Goal: Check status: Check status

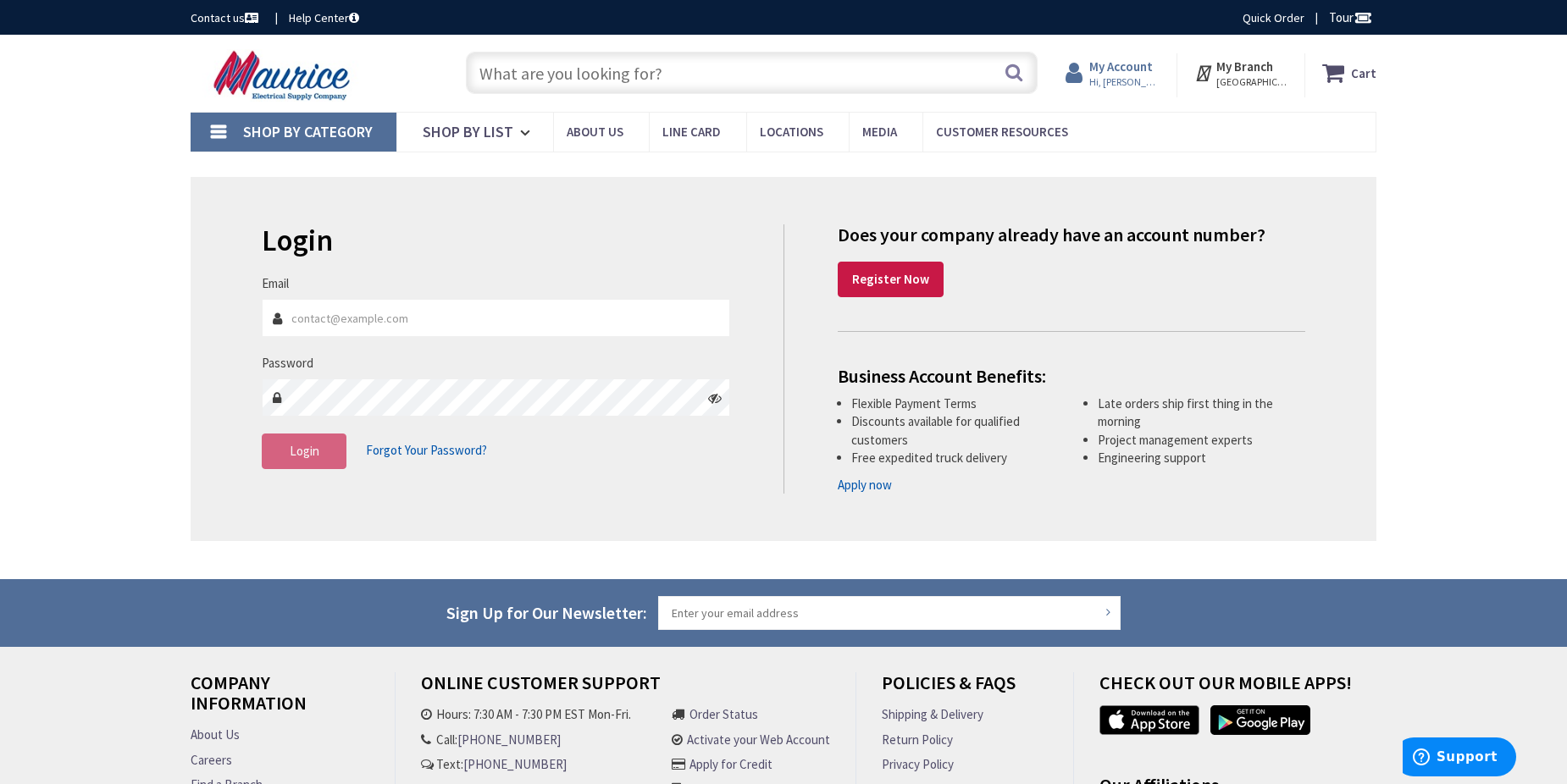
type input "larrym@snyderelectricinc.com"
click at [1103, 76] on span "Hi, [PERSON_NAME]" at bounding box center [1125, 82] width 72 height 13
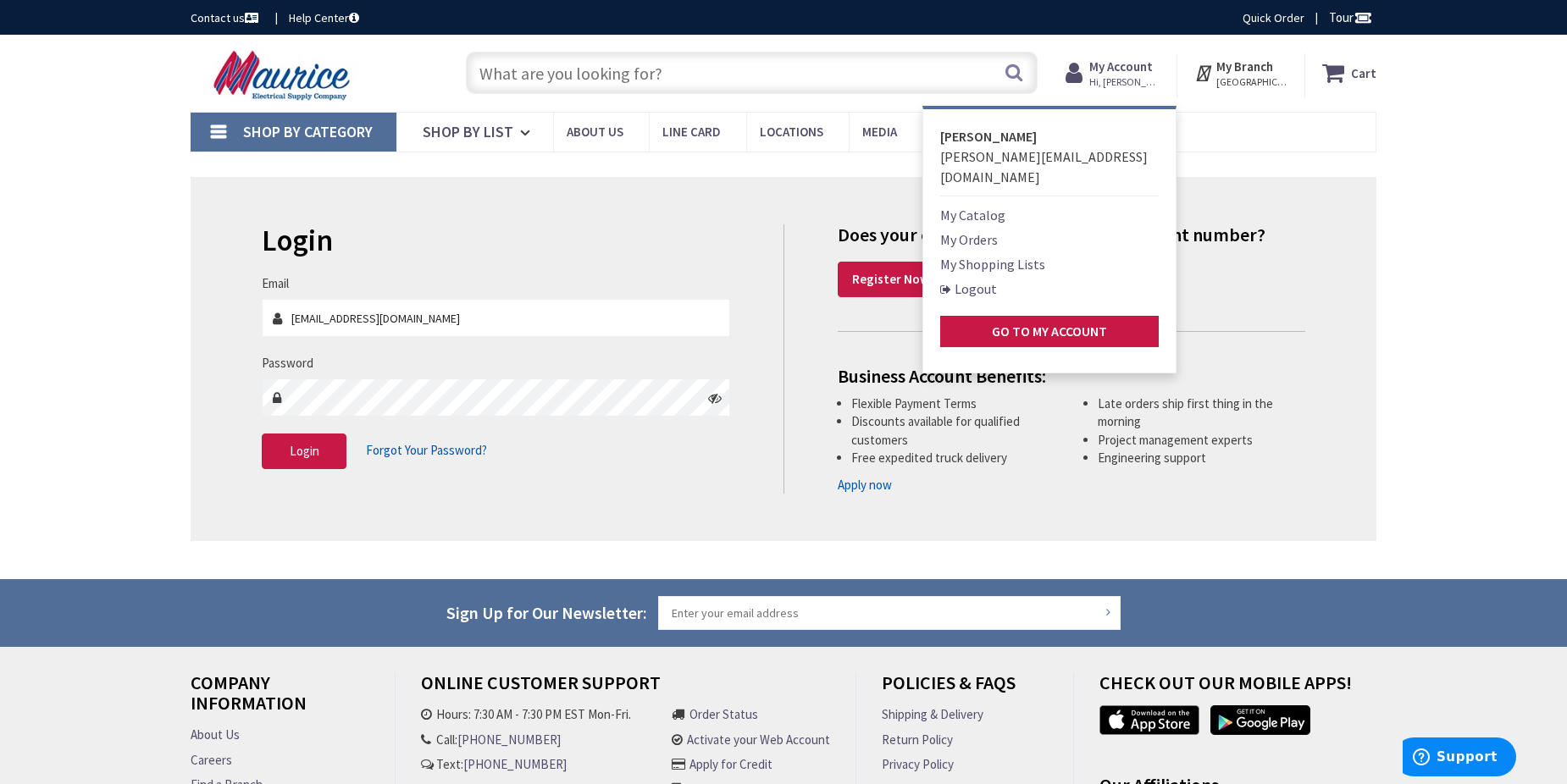
click at [984, 229] on link "My Orders" at bounding box center [969, 239] width 58 height 20
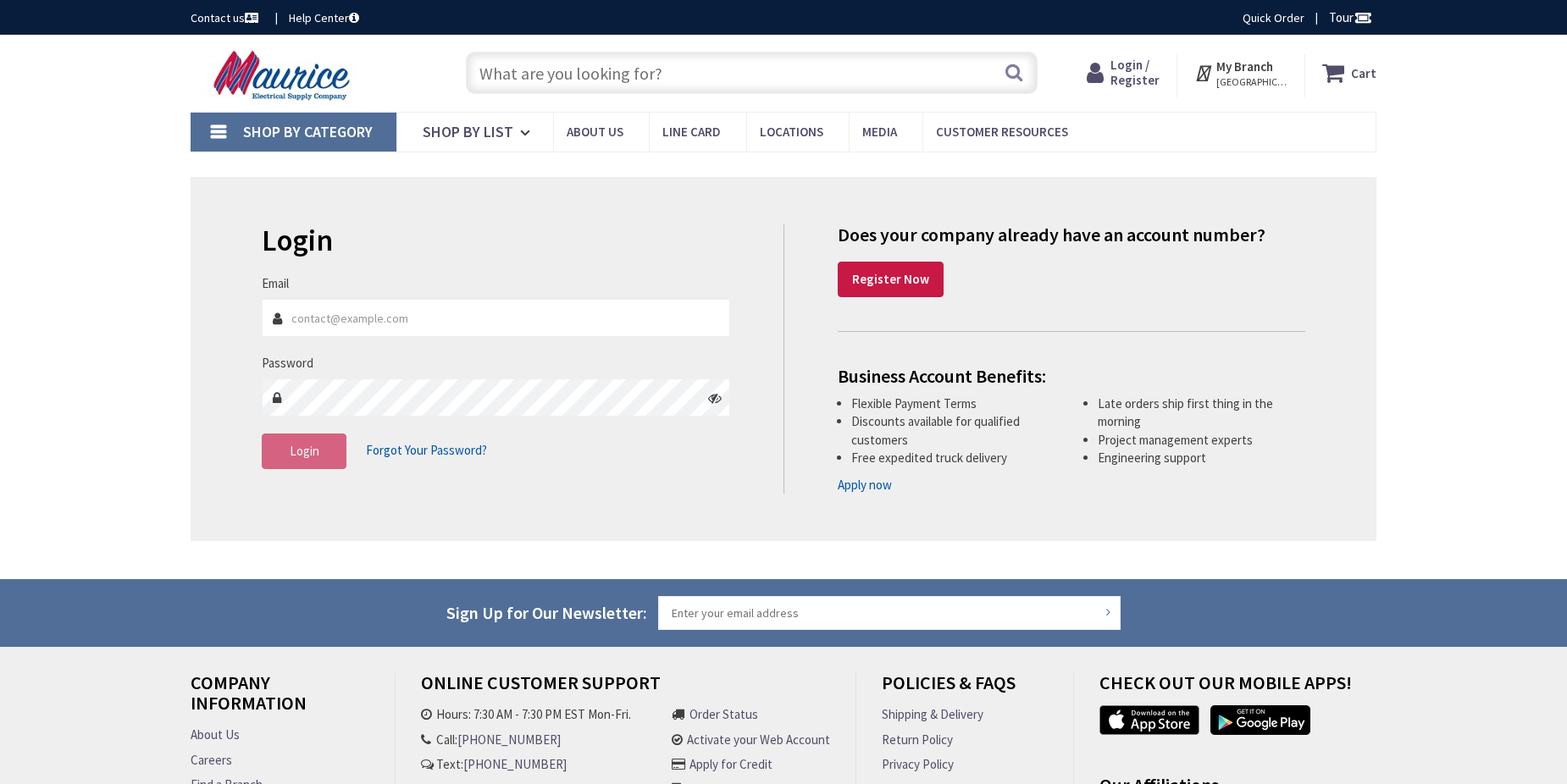
type input "[GEOGRAPHIC_DATA], [GEOGRAPHIC_DATA], [GEOGRAPHIC_DATA]"
type input "larrym@snyderelectricinc.com"
click at [277, 475] on fieldset "Email larrym@snyderelectricinc.com Password Login Forgot Your Password?" at bounding box center [496, 380] width 468 height 211
click at [281, 464] on button "Login" at bounding box center [304, 451] width 85 height 35
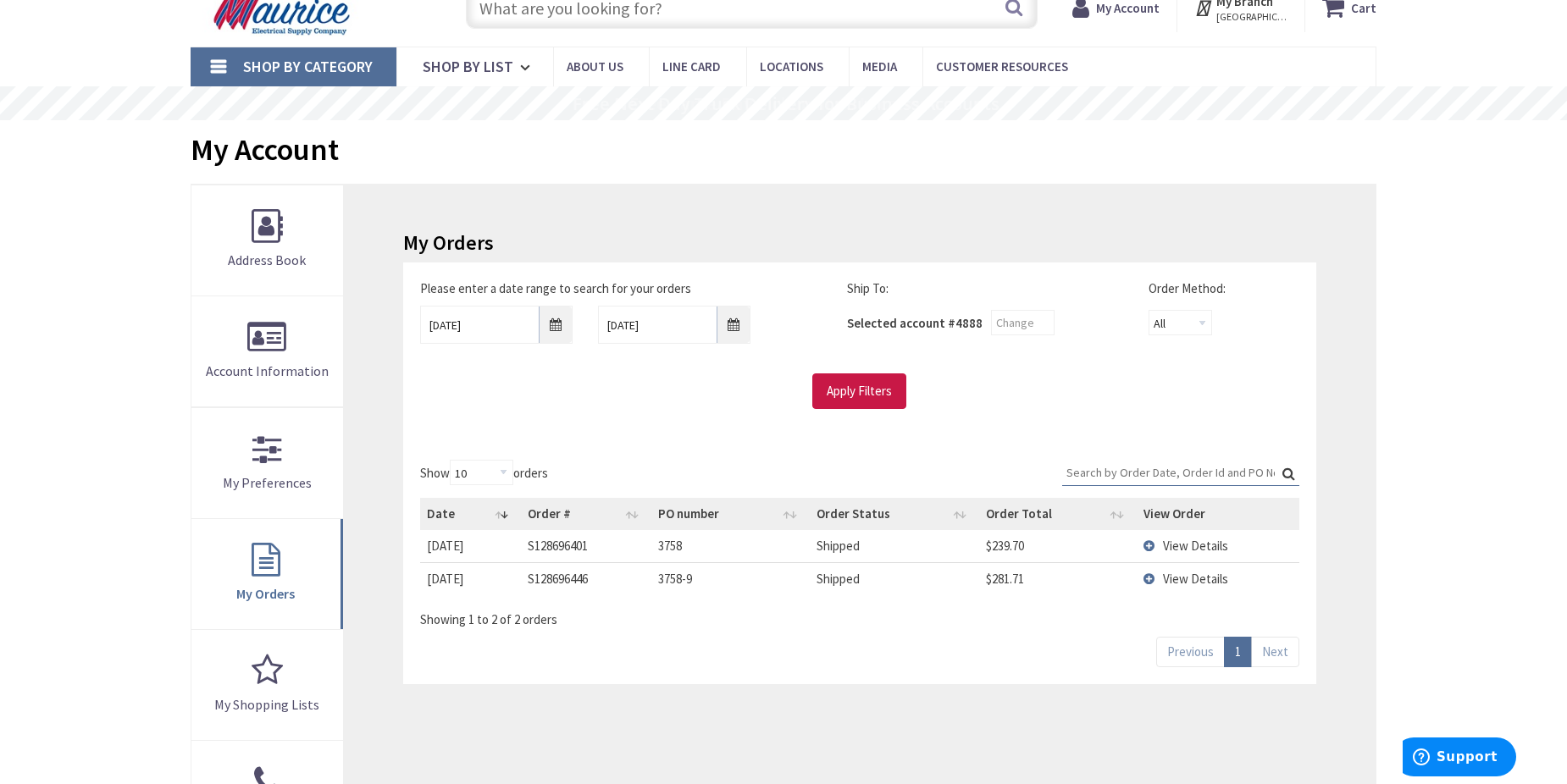
scroll to position [85, 0]
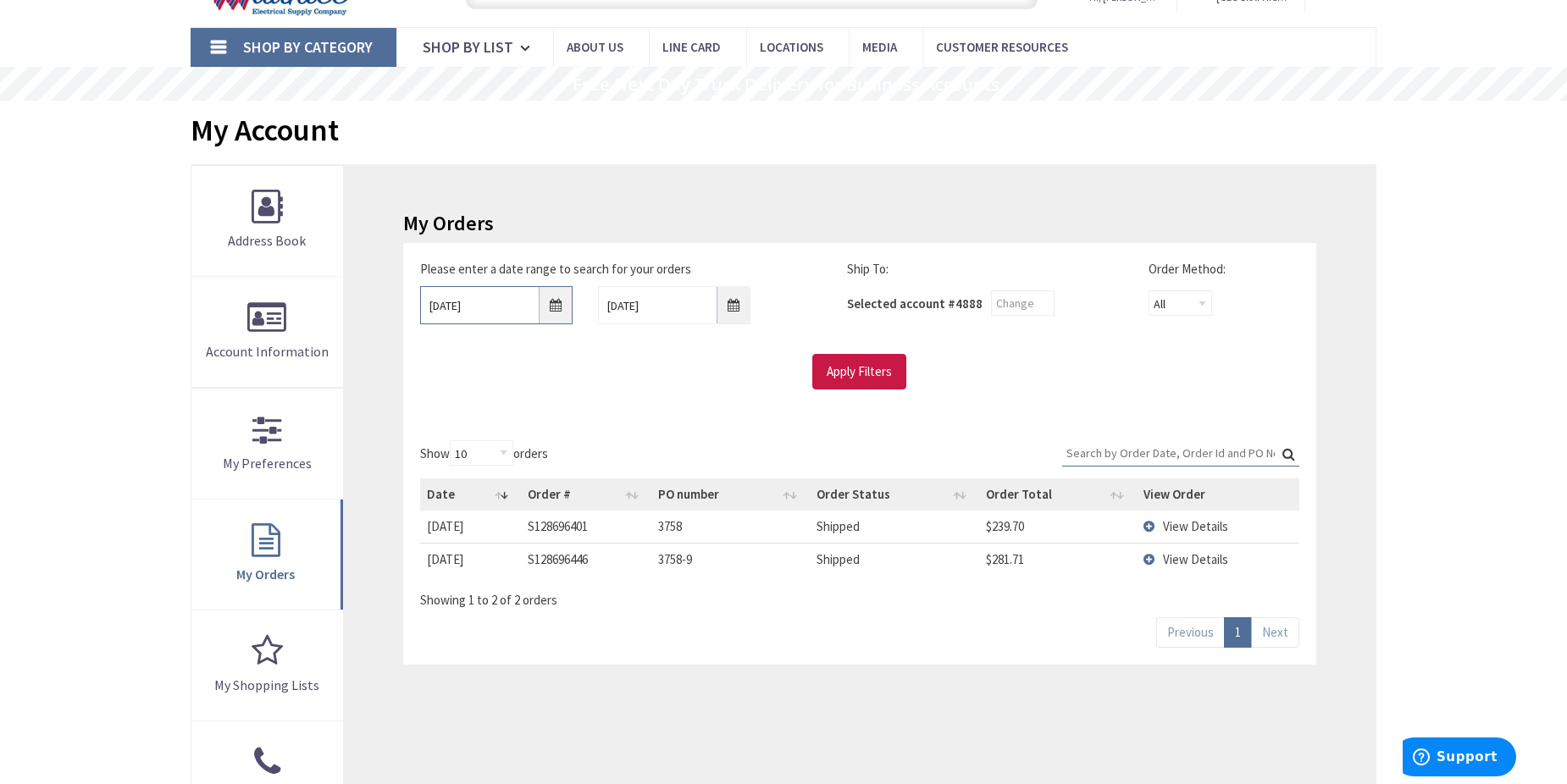
click at [560, 304] on input "[DATE]" at bounding box center [496, 305] width 152 height 38
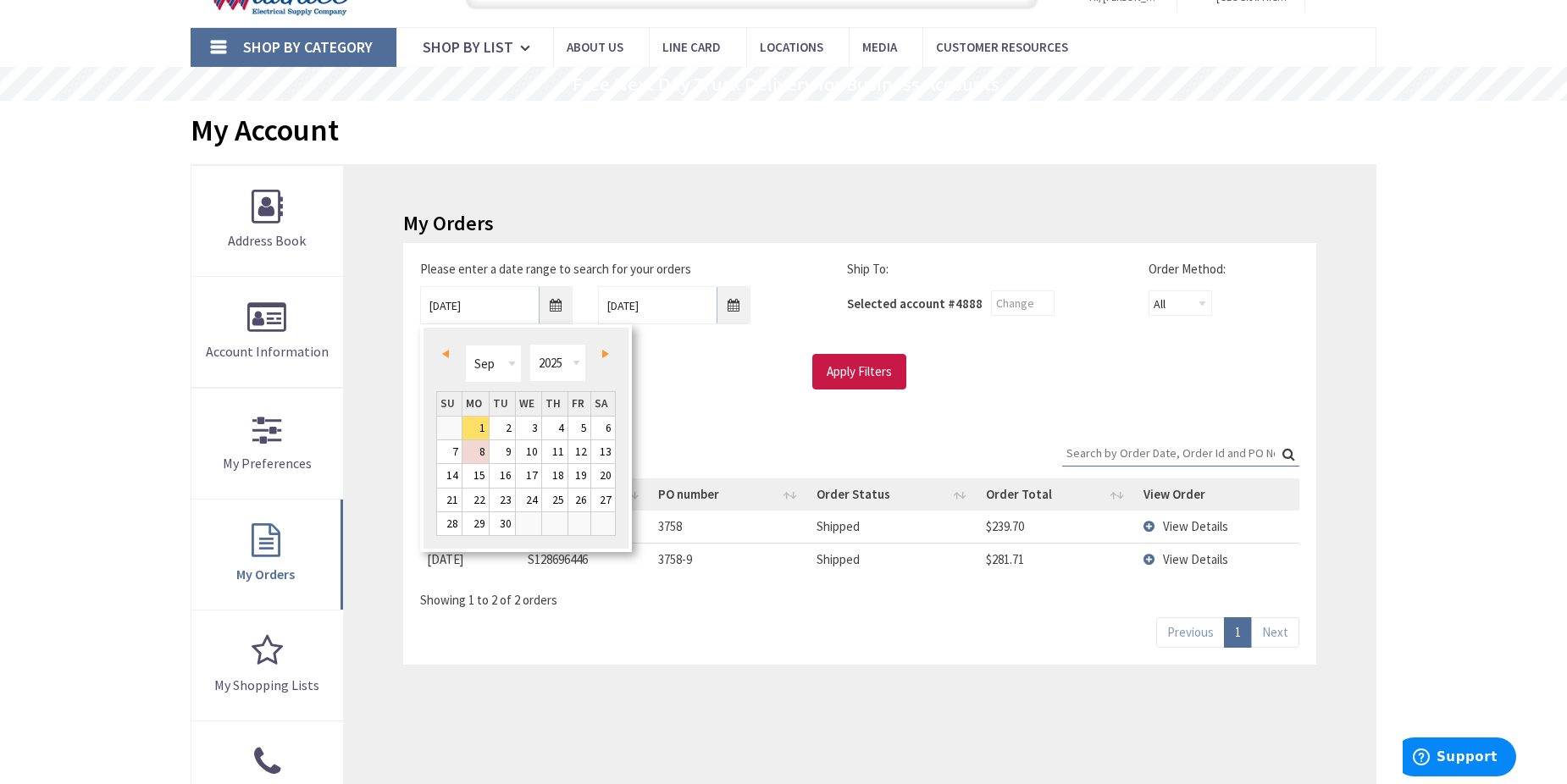
scroll to position [0, 0]
click at [445, 357] on span "Prev" at bounding box center [446, 354] width 7 height 9
click at [507, 420] on link "1" at bounding box center [502, 428] width 26 height 23
type input "[DATE]"
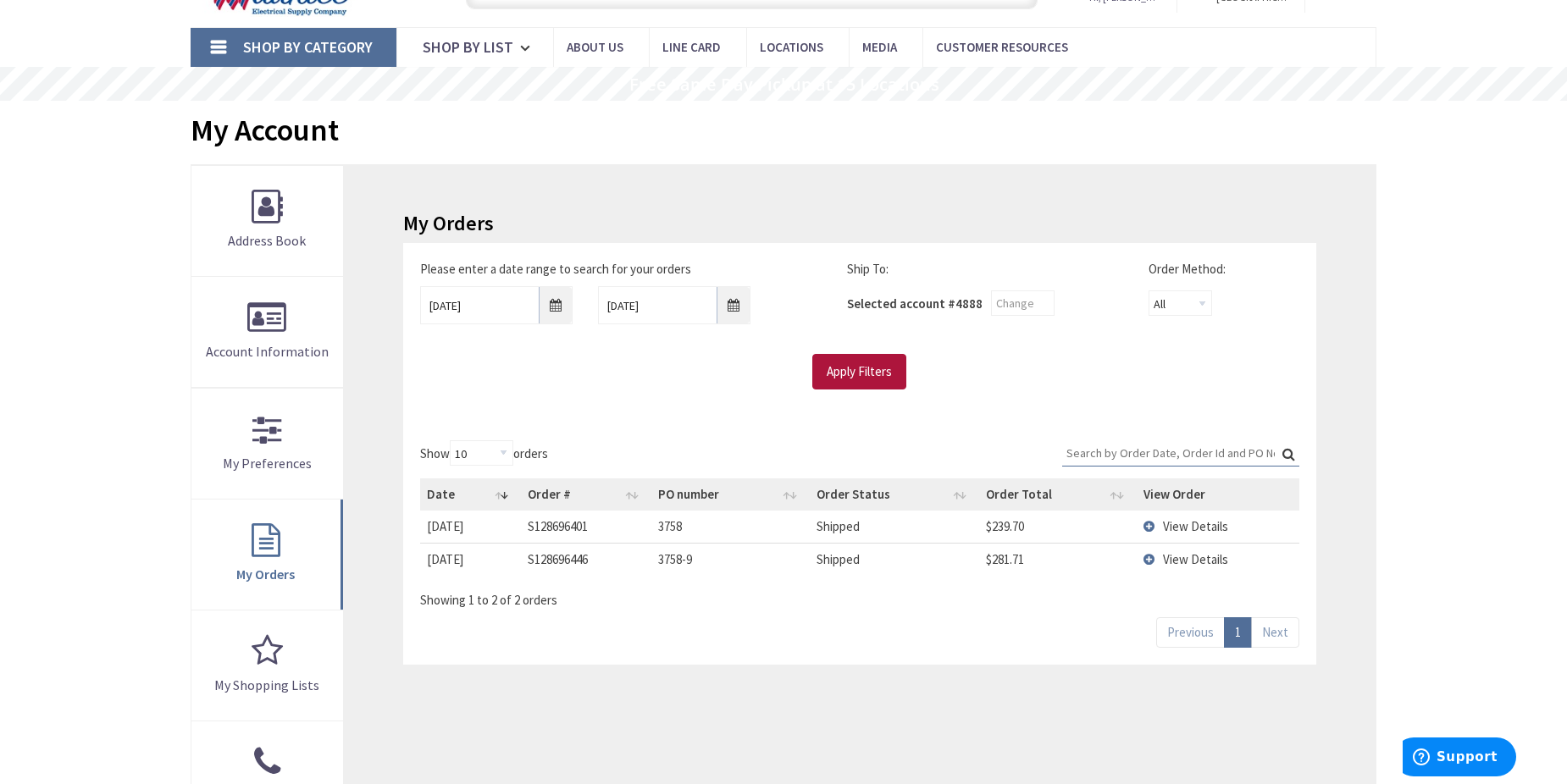
click at [865, 362] on input "Apply Filters" at bounding box center [859, 371] width 94 height 35
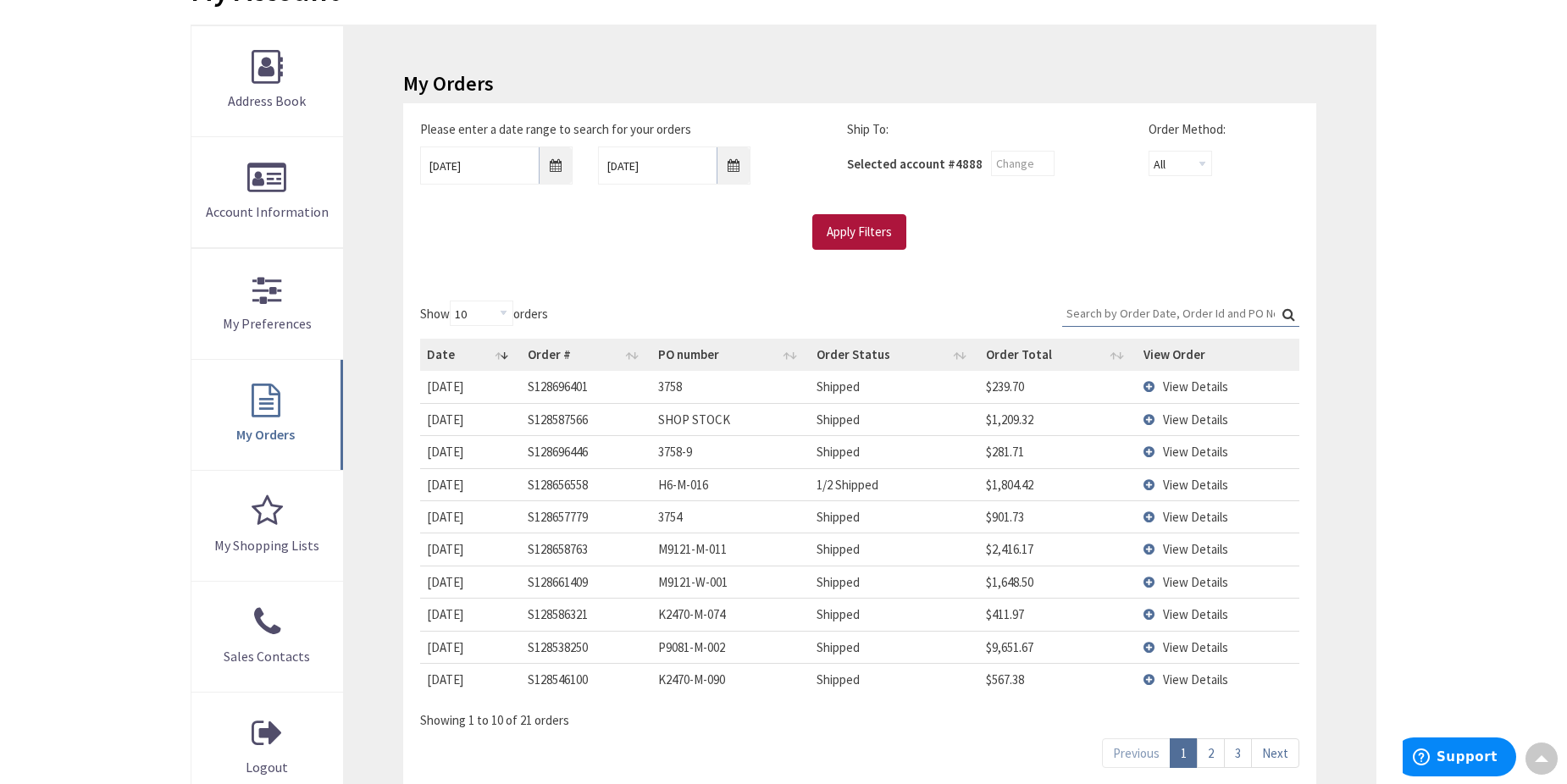
scroll to position [254, 0]
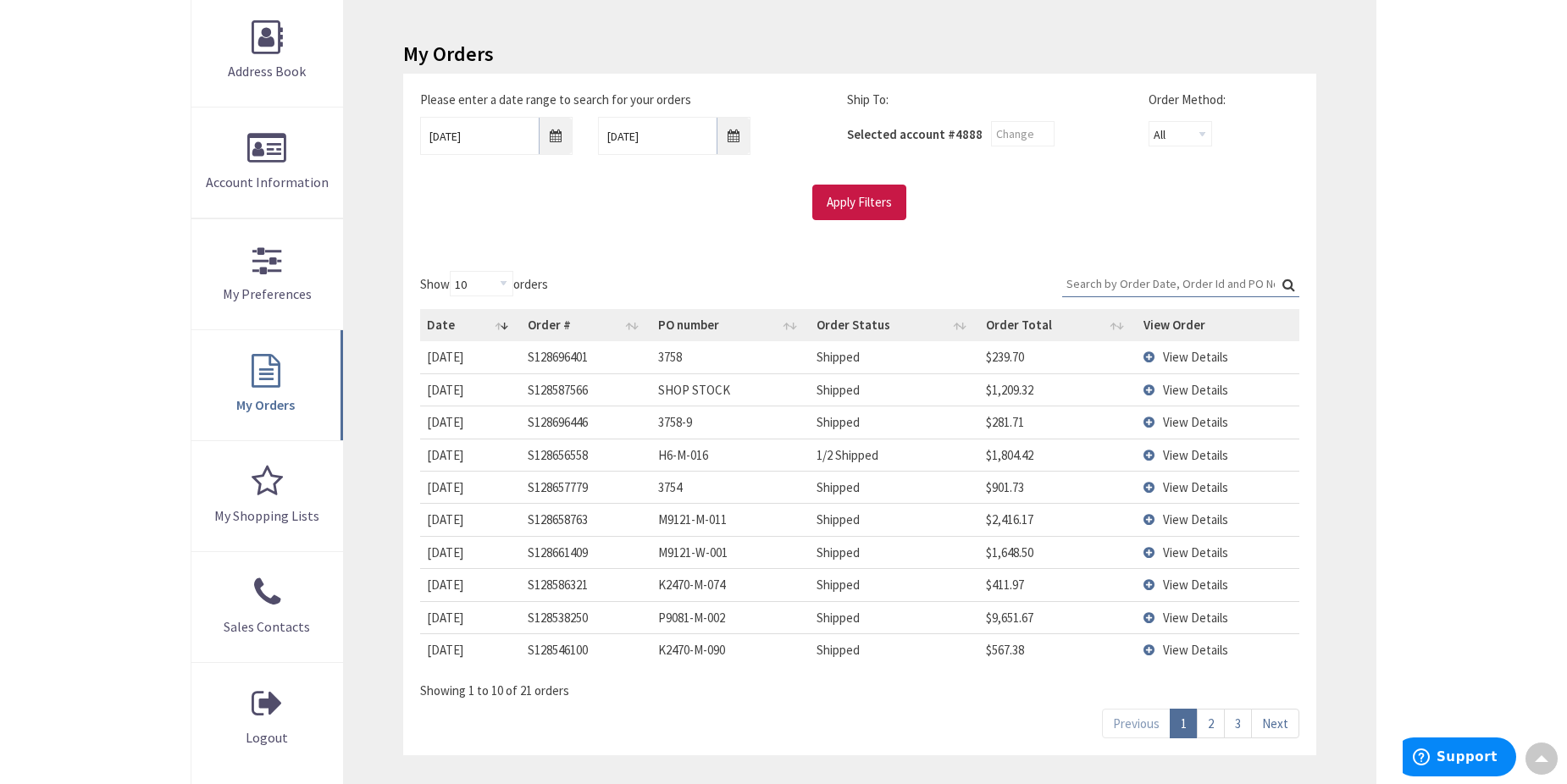
click at [426, 278] on label "Show 10 25 50 100 orders" at bounding box center [484, 284] width 128 height 26
click at [450, 278] on select "10 25 50 100" at bounding box center [482, 284] width 64 height 26
click at [498, 284] on select "10 25 50 100" at bounding box center [482, 284] width 64 height 26
select select "50"
click at [451, 271] on select "10 25 50 100" at bounding box center [482, 284] width 64 height 26
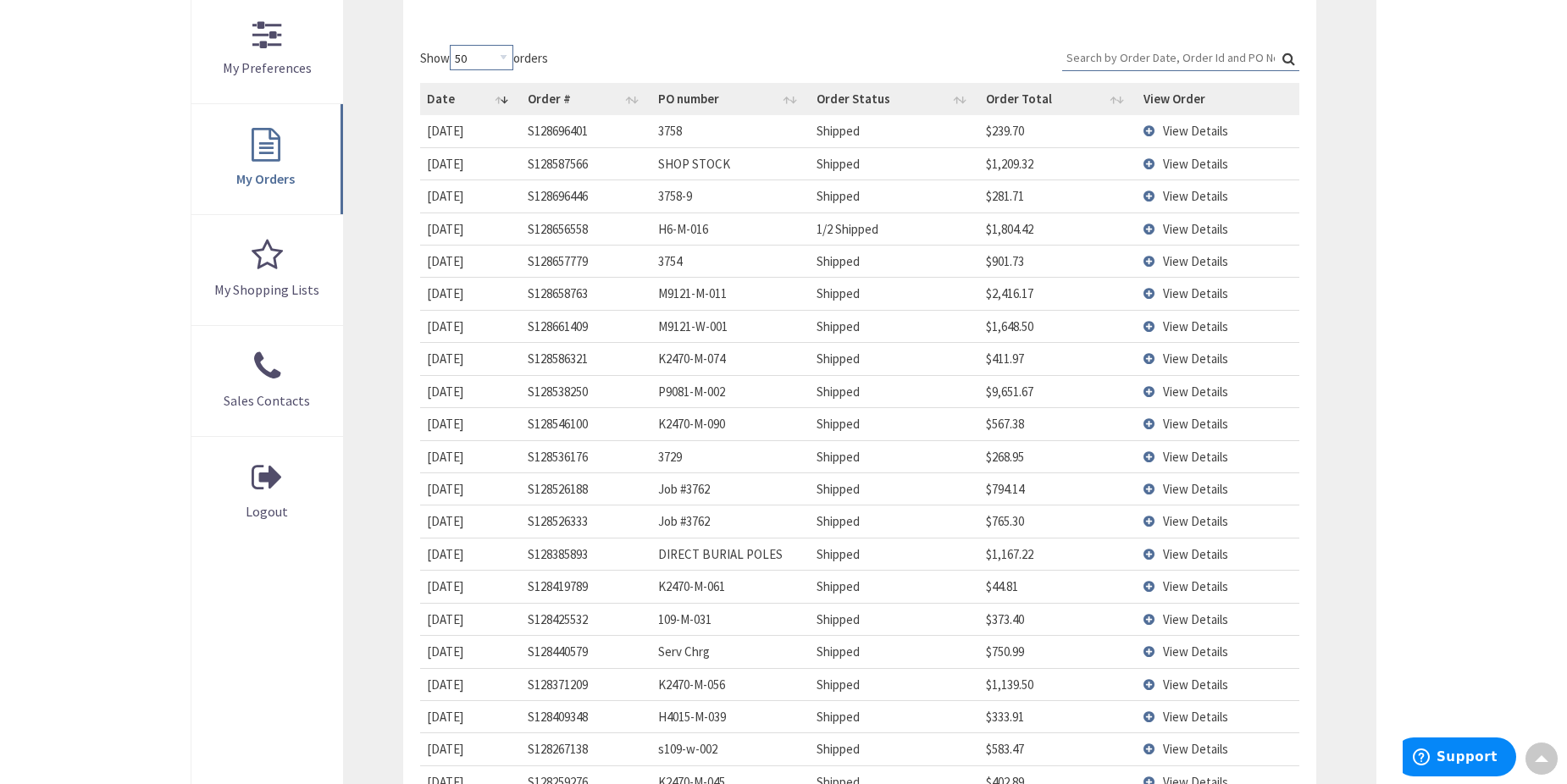
scroll to position [508, 0]
